Goal: Transaction & Acquisition: Purchase product/service

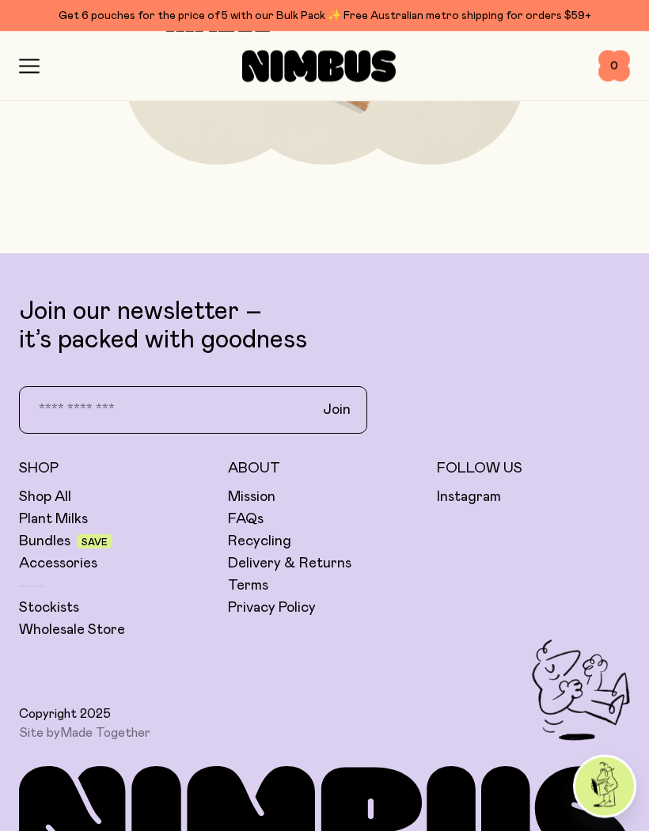
scroll to position [6585, 0]
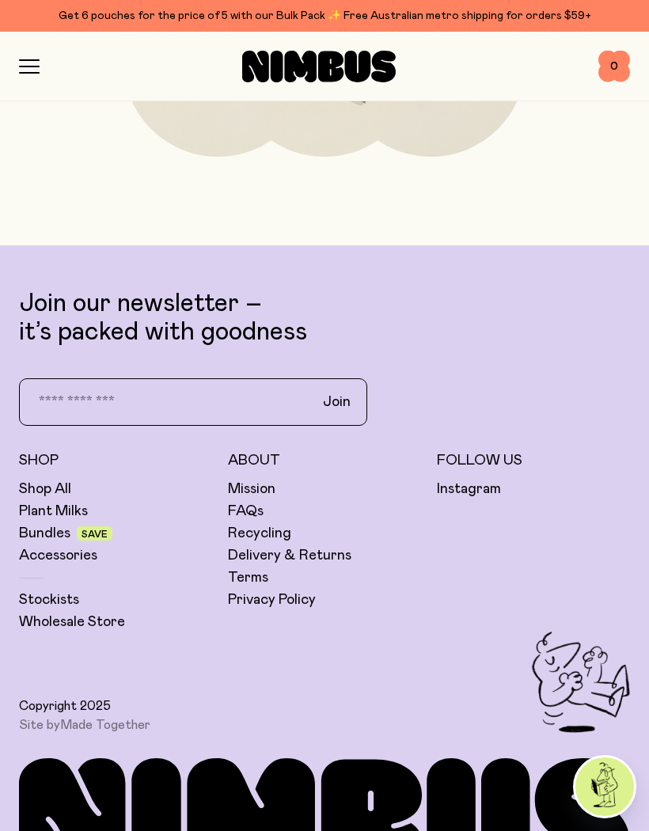
click at [241, 506] on link "FAQs" at bounding box center [246, 511] width 36 height 19
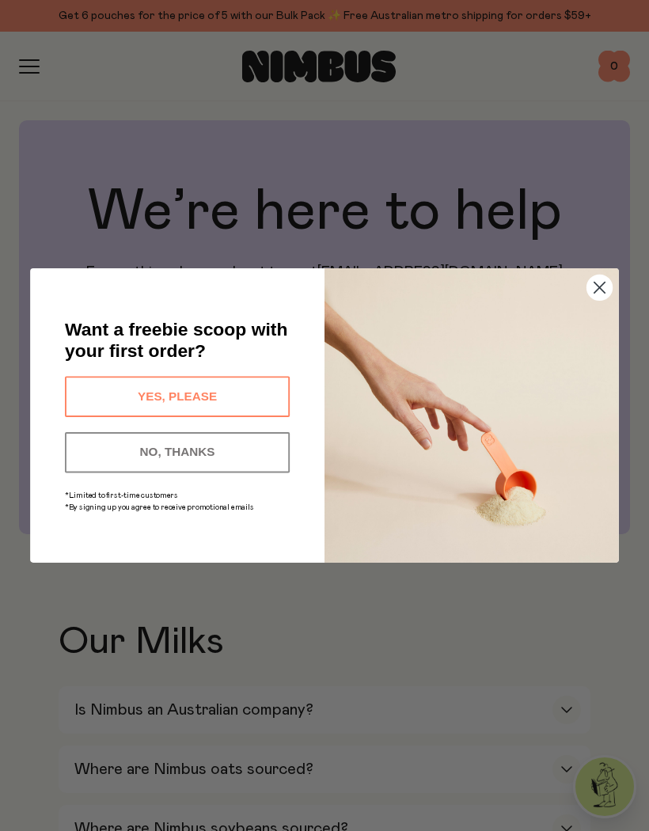
click at [130, 472] on button "NO, THANKS" at bounding box center [177, 452] width 225 height 40
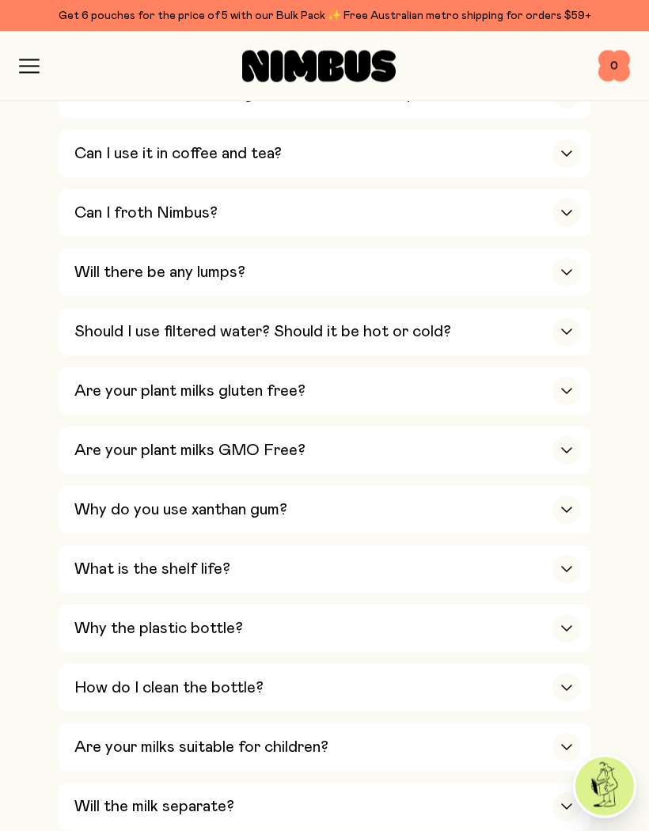
scroll to position [853, 0]
click at [94, 500] on h3 "Why do you use xanthan gum?" at bounding box center [180, 509] width 213 height 19
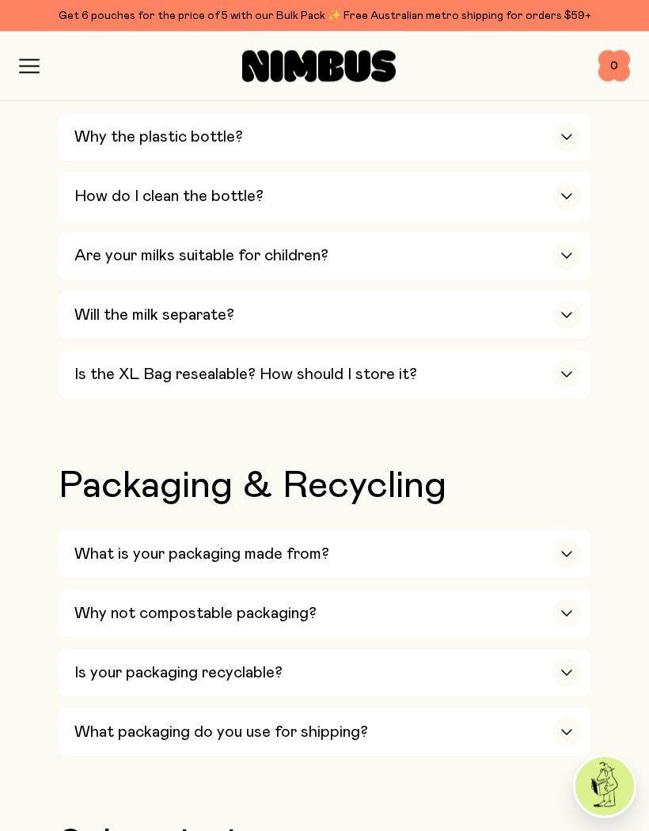
scroll to position [1489, 0]
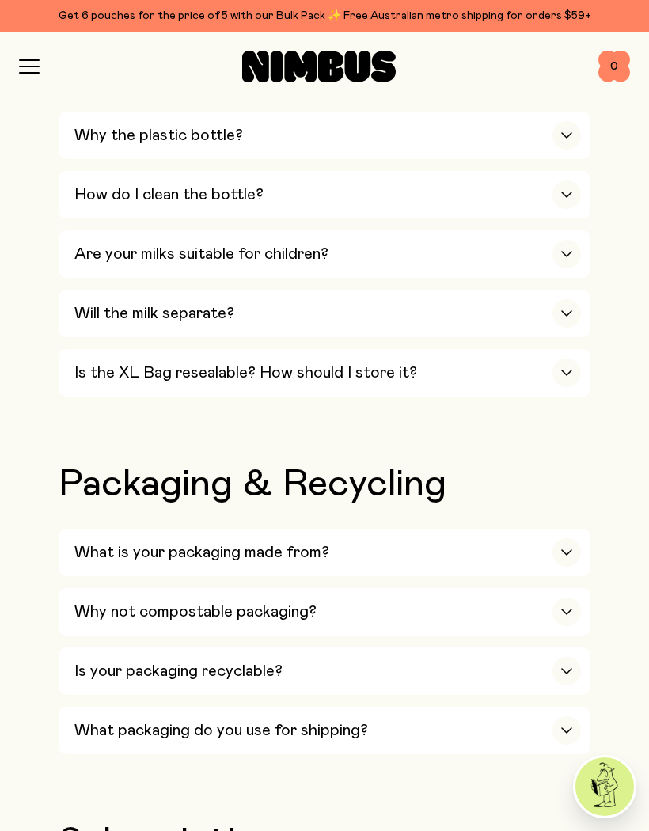
click at [94, 543] on h3 "What is your packaging made from?" at bounding box center [201, 552] width 255 height 19
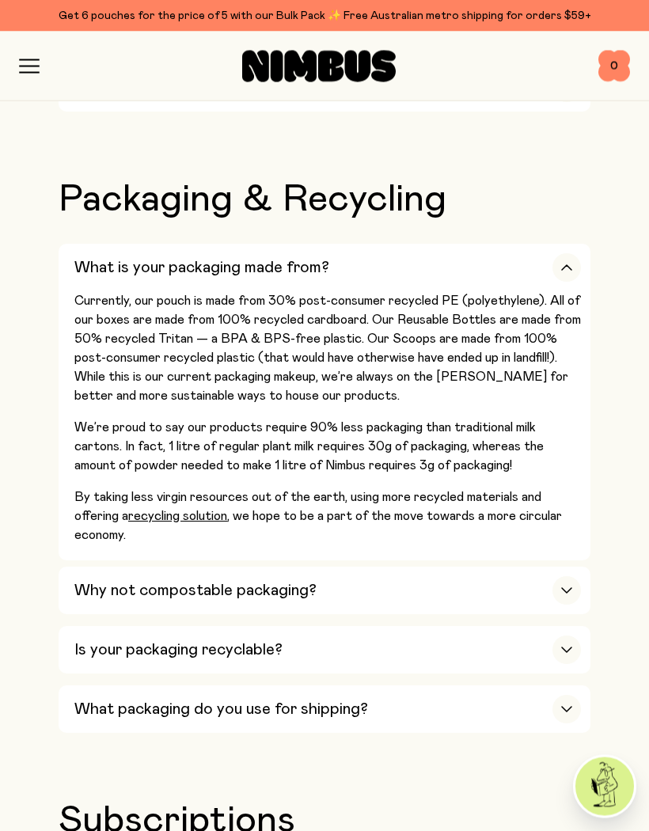
scroll to position [1778, 0]
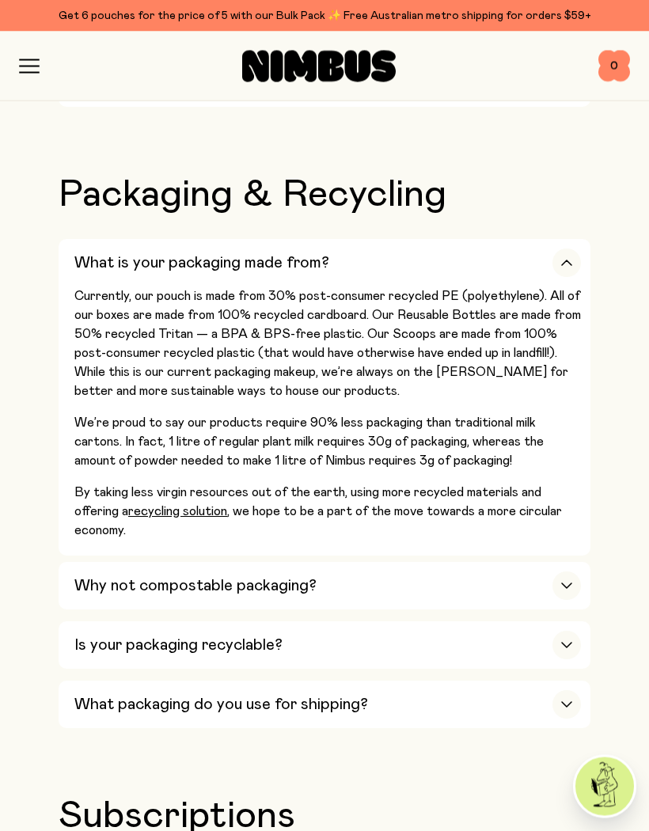
click at [100, 577] on h3 "Why not compostable packaging?" at bounding box center [195, 586] width 242 height 19
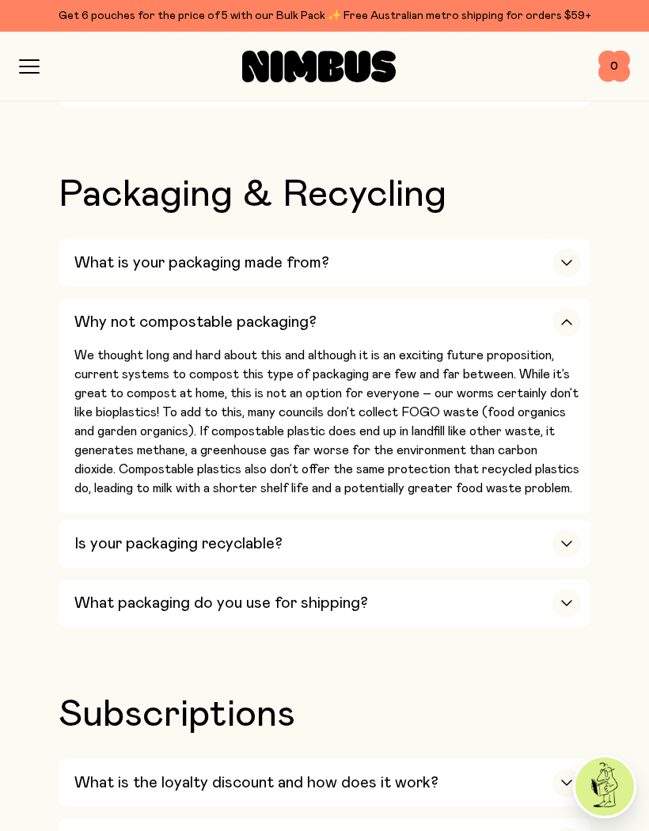
click at [112, 534] on h3 "Is your packaging recyclable?" at bounding box center [178, 543] width 208 height 19
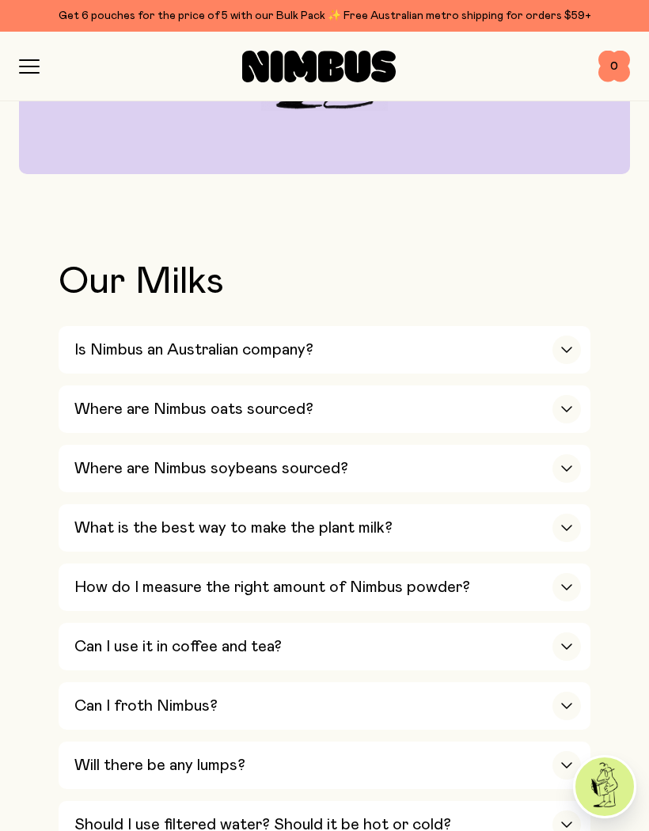
scroll to position [0, 0]
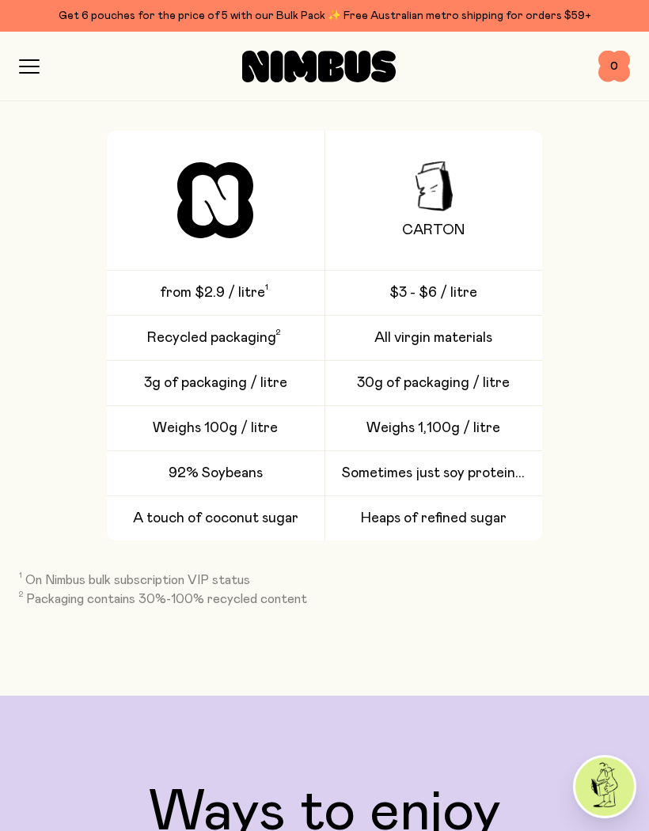
scroll to position [3535, 0]
click at [59, 516] on div "Carton from $2.9 / litre $3 - $6 / litre Recycled packaging All virgin material…" at bounding box center [324, 336] width 611 height 410
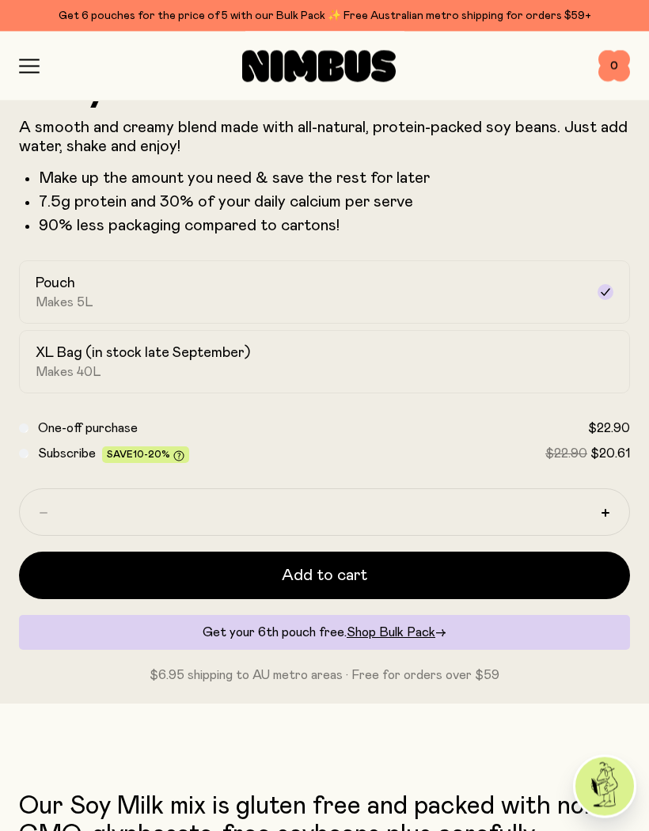
scroll to position [743, 0]
click at [302, 566] on span "Add to cart" at bounding box center [324, 575] width 85 height 22
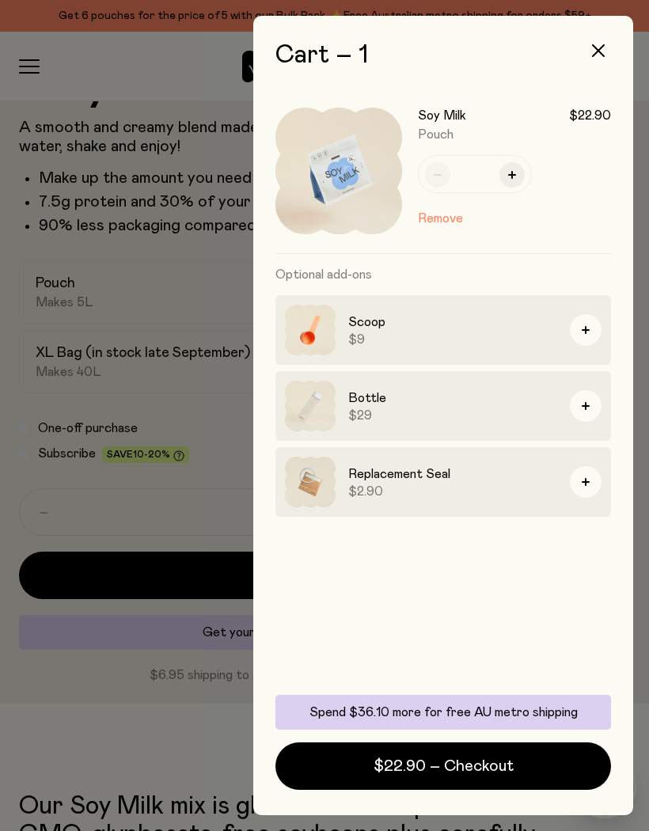
click at [377, 764] on span "$22.90 – Checkout" at bounding box center [444, 766] width 140 height 22
